Goal: Communication & Community: Answer question/provide support

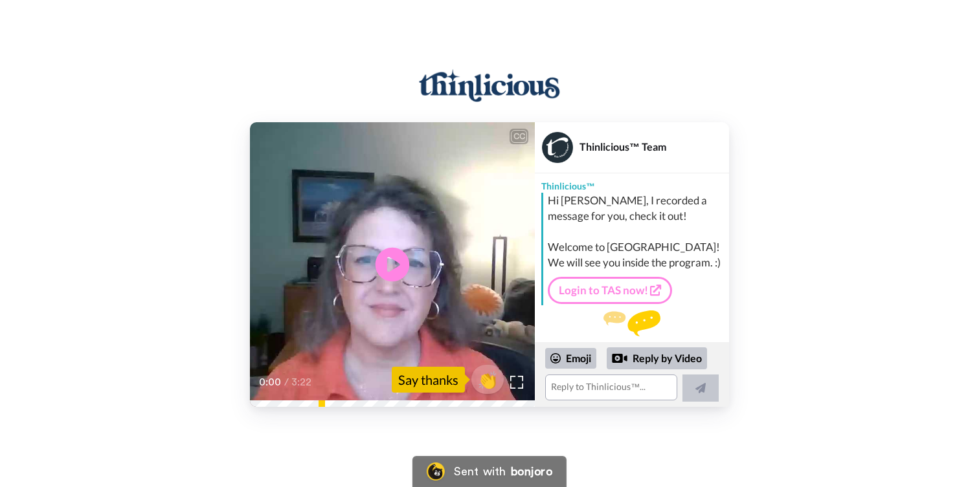
click at [388, 263] on icon "Play/Pause" at bounding box center [392, 264] width 34 height 61
click at [757, 280] on div "CC Play/Pause entire thinlicicious team, I would like to give you a rather dela…" at bounding box center [489, 264] width 979 height 285
click at [592, 388] on textarea at bounding box center [611, 388] width 132 height 26
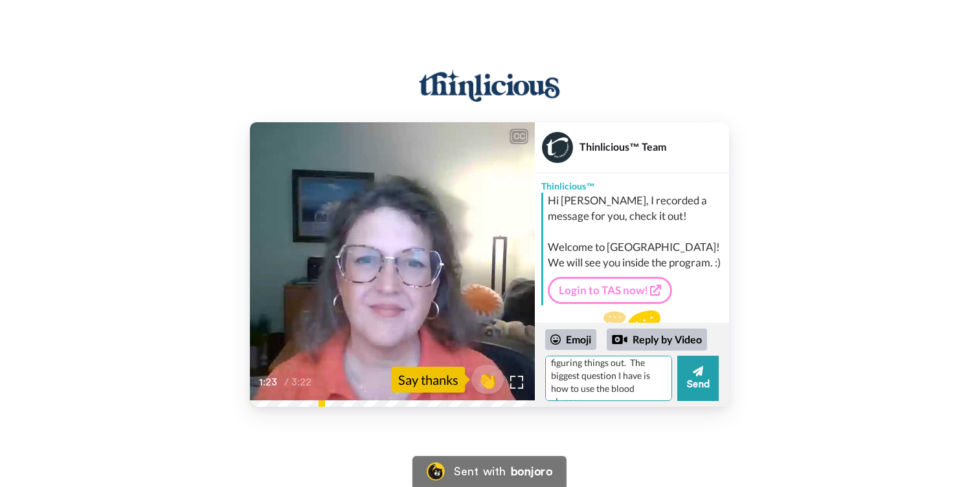
scroll to position [38, 0]
click at [579, 392] on textarea "Oh wow! Thank you for the personal welcome! I am still figuring things out. The…" at bounding box center [608, 378] width 127 height 45
click at [584, 395] on textarea "Oh wow! Thank you for the personal welcome! I am still figuring things out. The…" at bounding box center [608, 378] width 127 height 45
click at [626, 392] on textarea "Oh wow! Thank you for the personal welcome! I am still figuring things out. The…" at bounding box center [608, 378] width 127 height 45
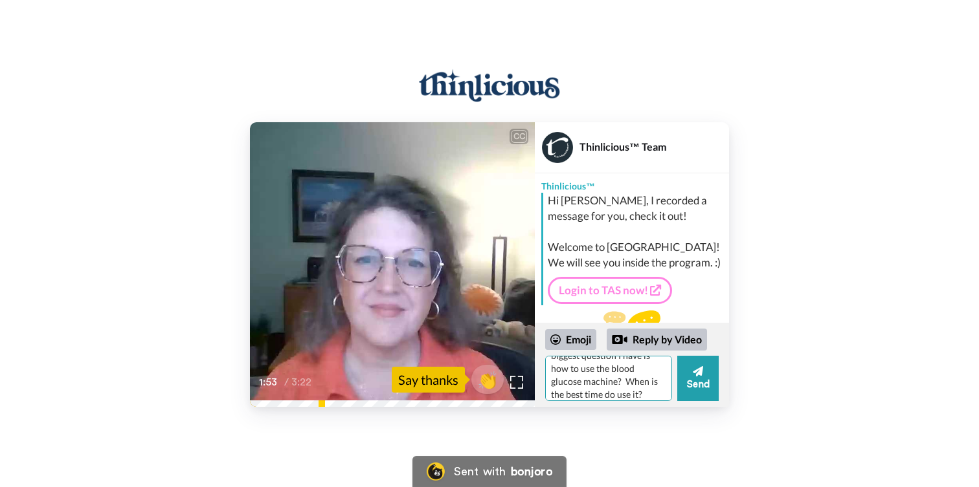
click at [610, 393] on textarea "Oh wow! Thank you for the personal welcome! I am still figuring things out. The…" at bounding box center [608, 378] width 127 height 45
click at [654, 393] on textarea "Oh wow! Thank you for the personal welcome! I am still figuring things out. The…" at bounding box center [608, 378] width 127 height 45
type textarea "Oh wow! Thank you for the personal welcome! I am still figuring things out. I s…"
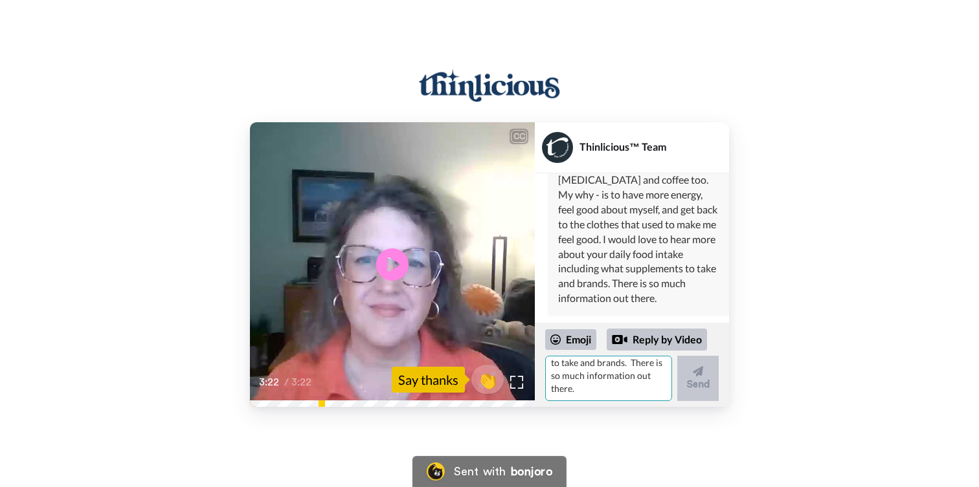
scroll to position [0, 0]
click at [568, 339] on div "Emoji" at bounding box center [570, 339] width 51 height 21
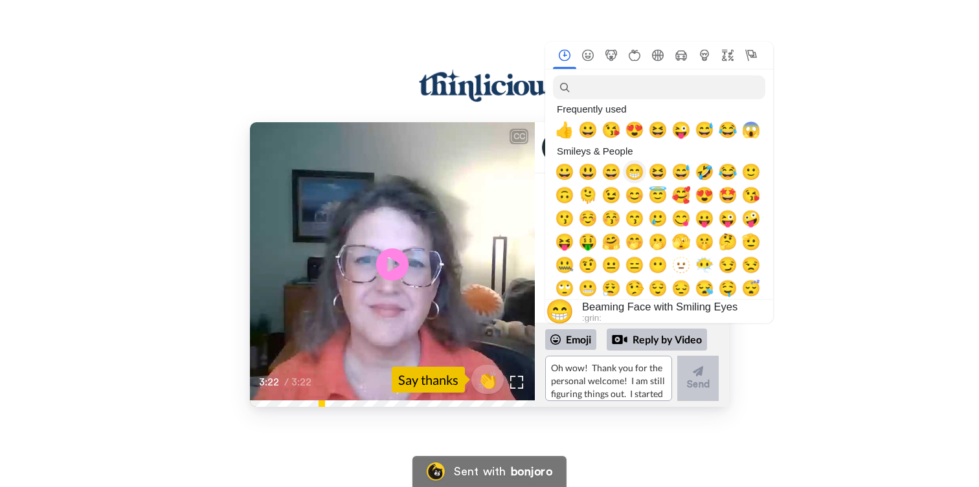
click at [637, 171] on span "😁" at bounding box center [634, 172] width 19 height 18
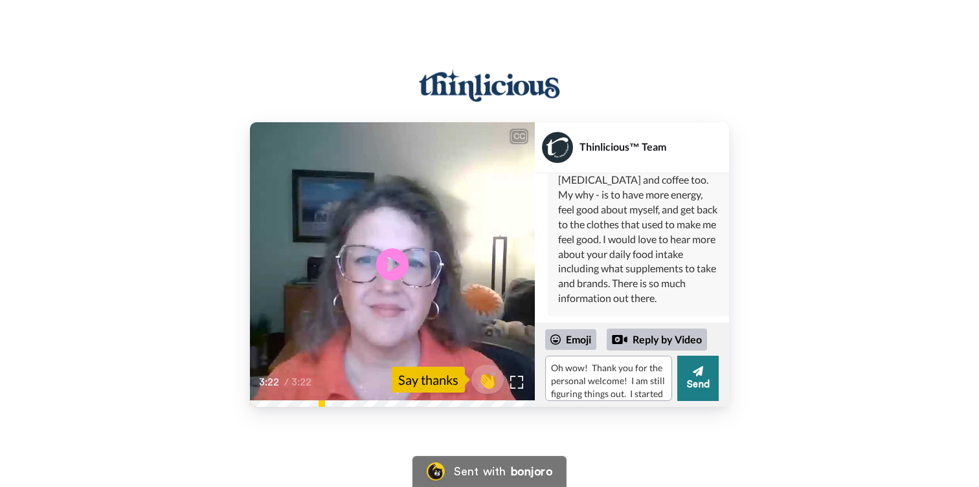
click at [702, 381] on button "Send" at bounding box center [697, 378] width 41 height 45
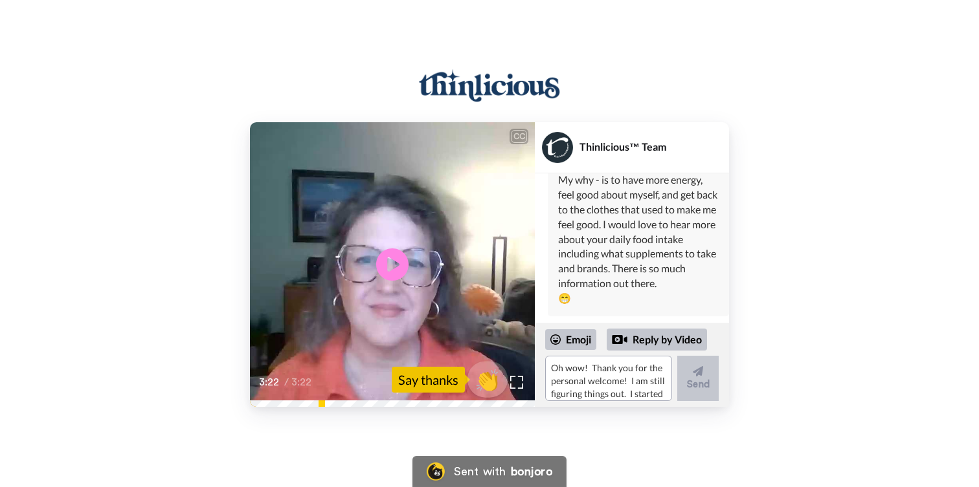
click at [494, 383] on span "👏" at bounding box center [487, 380] width 41 height 26
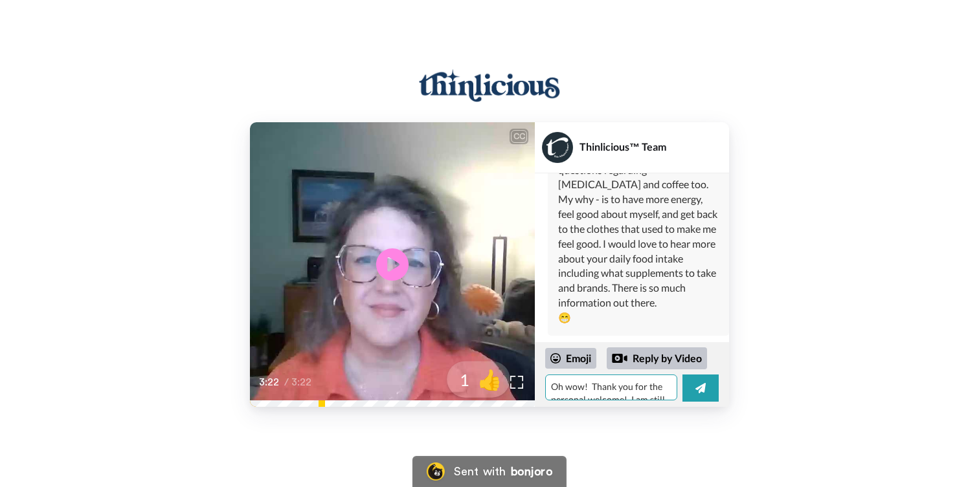
scroll to position [257, 0]
